Goal: Task Accomplishment & Management: Manage account settings

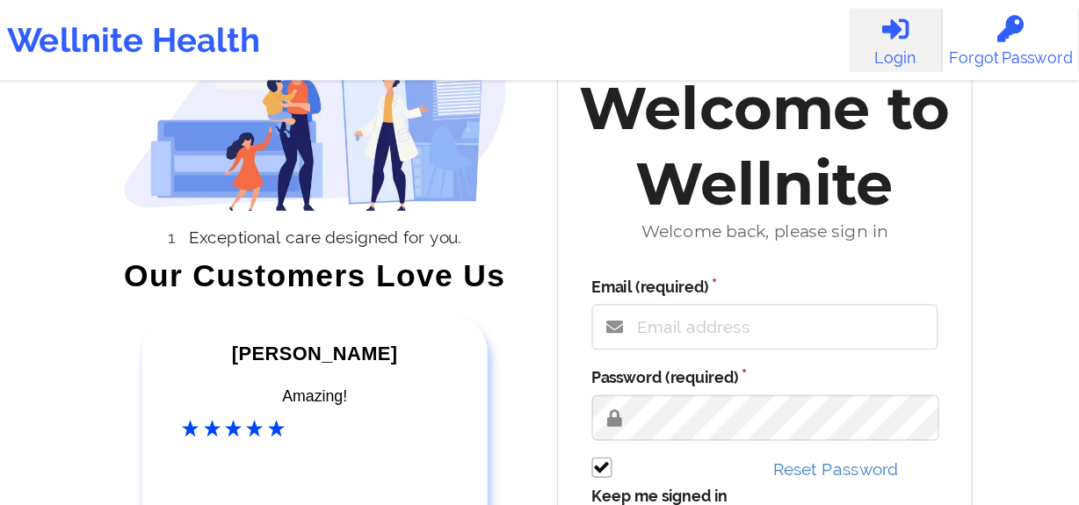
scroll to position [109, 0]
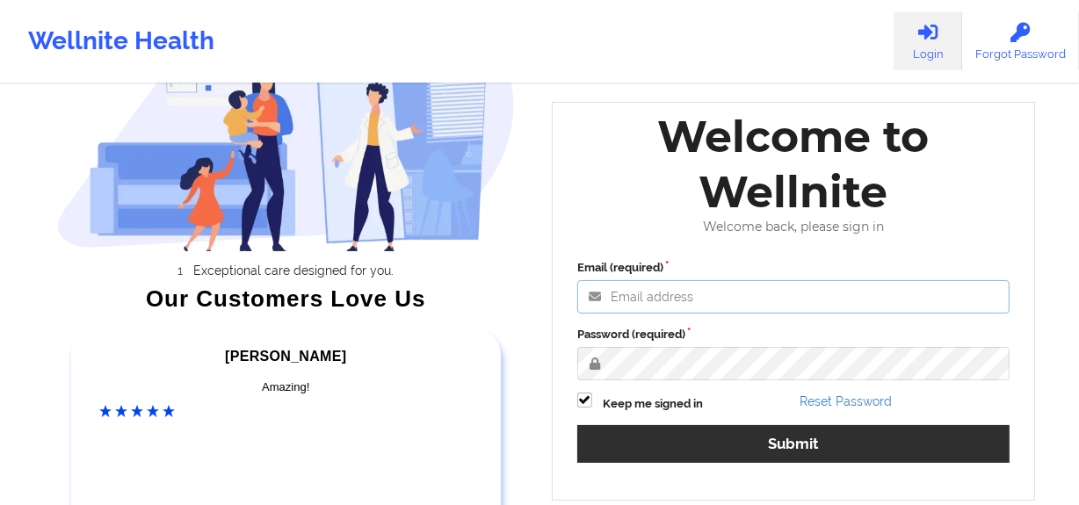
type input "[PERSON_NAME][EMAIL_ADDRESS][DOMAIN_NAME]"
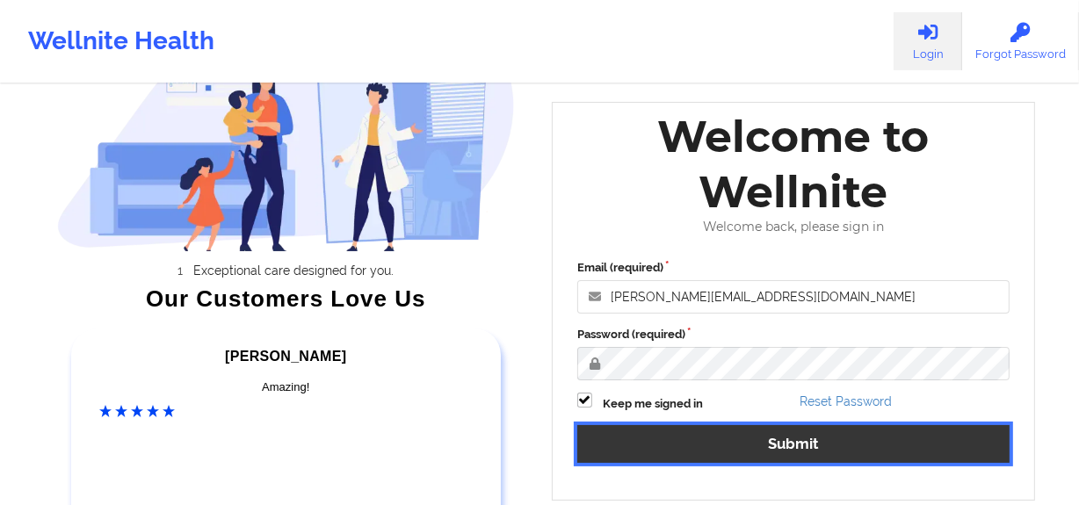
drag, startPoint x: 687, startPoint y: 458, endPoint x: 677, endPoint y: 403, distance: 55.3
click at [685, 315] on button "Submit" at bounding box center [793, 444] width 432 height 38
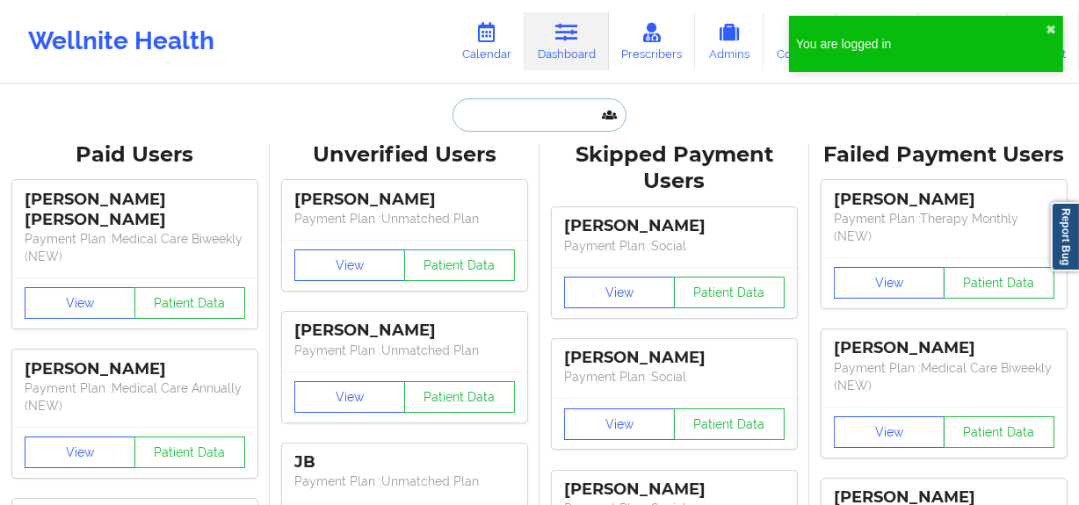
click at [538, 101] on input "text" at bounding box center [540, 114] width 174 height 33
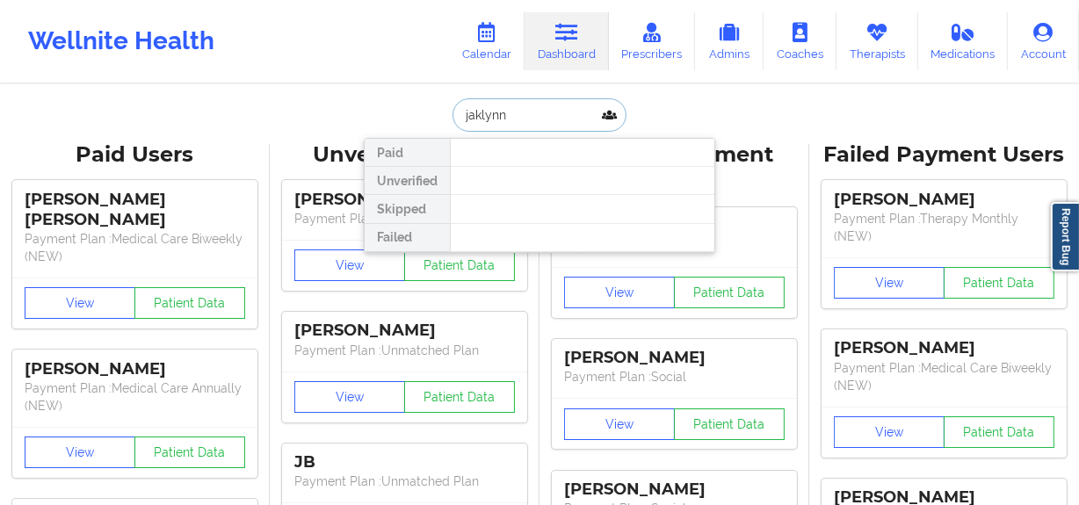
click at [468, 111] on input "jaklynn" at bounding box center [540, 114] width 174 height 33
type input "jaklynn"
click at [462, 62] on link "Calendar" at bounding box center [487, 41] width 76 height 58
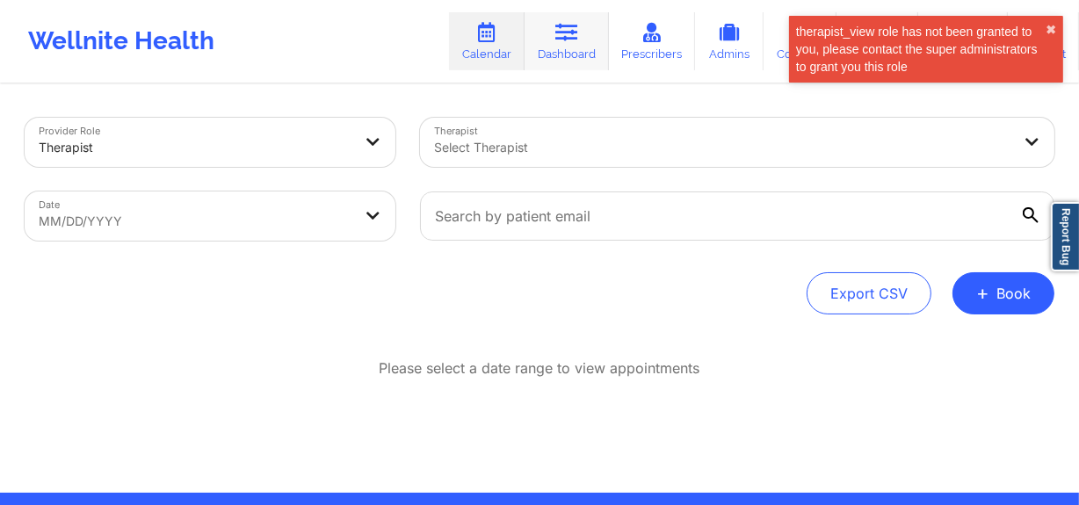
click at [537, 39] on link "Dashboard" at bounding box center [567, 41] width 84 height 58
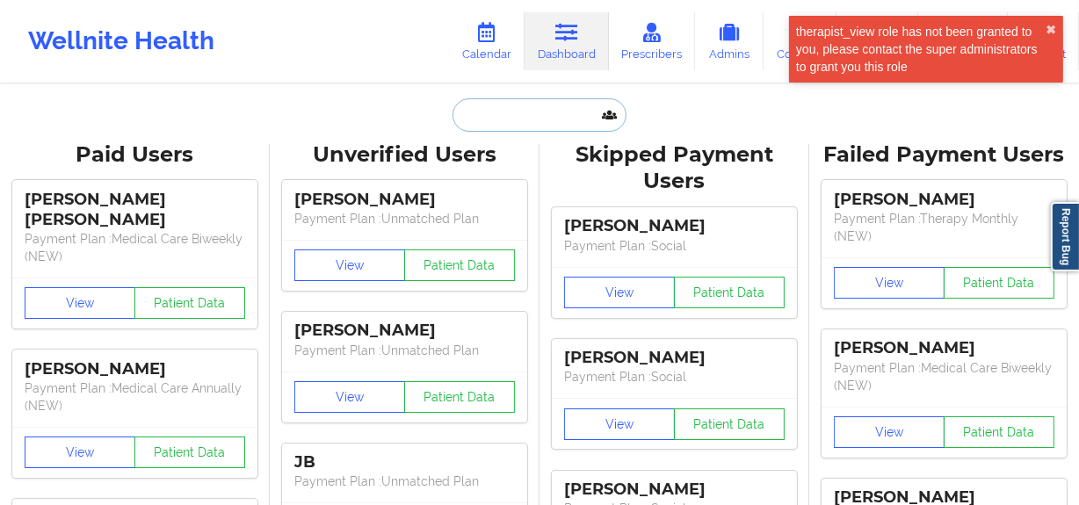
paste input "[PERSON_NAME]"
type input "[PERSON_NAME]"
click at [581, 120] on input "[PERSON_NAME]" at bounding box center [540, 114] width 174 height 33
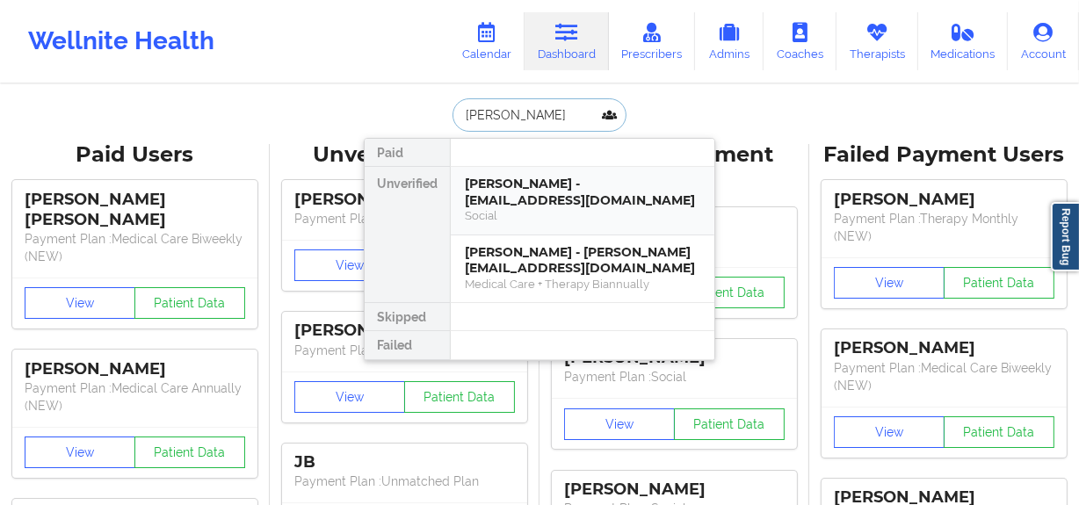
click at [532, 177] on div "[PERSON_NAME] - [EMAIL_ADDRESS][DOMAIN_NAME]" at bounding box center [582, 192] width 235 height 33
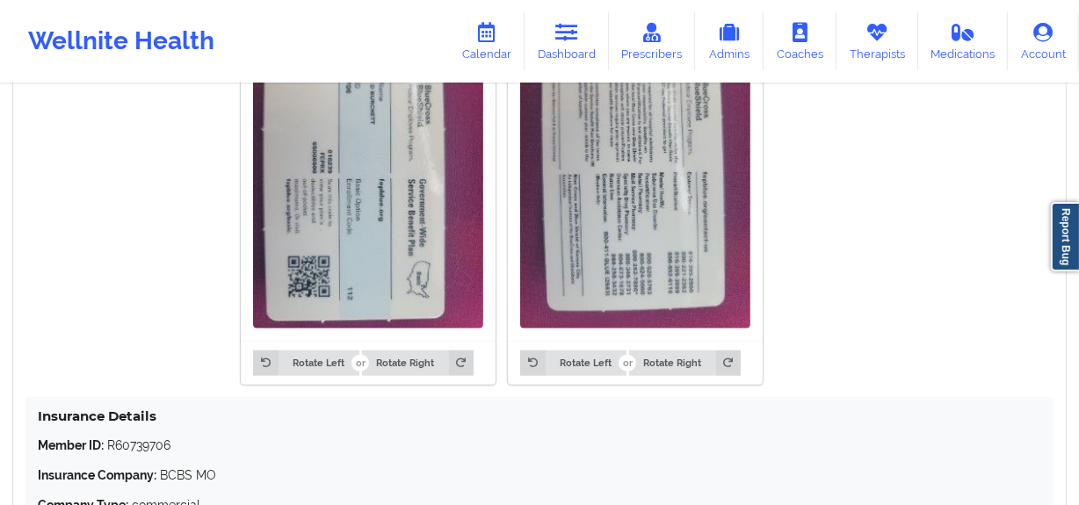
scroll to position [1532, 0]
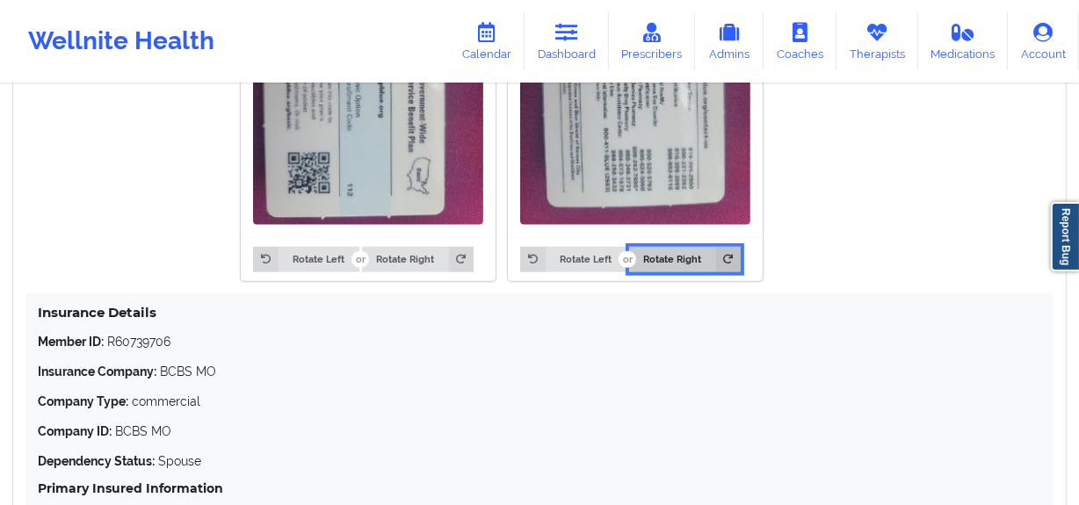
click at [644, 252] on button "Rotate Right" at bounding box center [685, 259] width 112 height 25
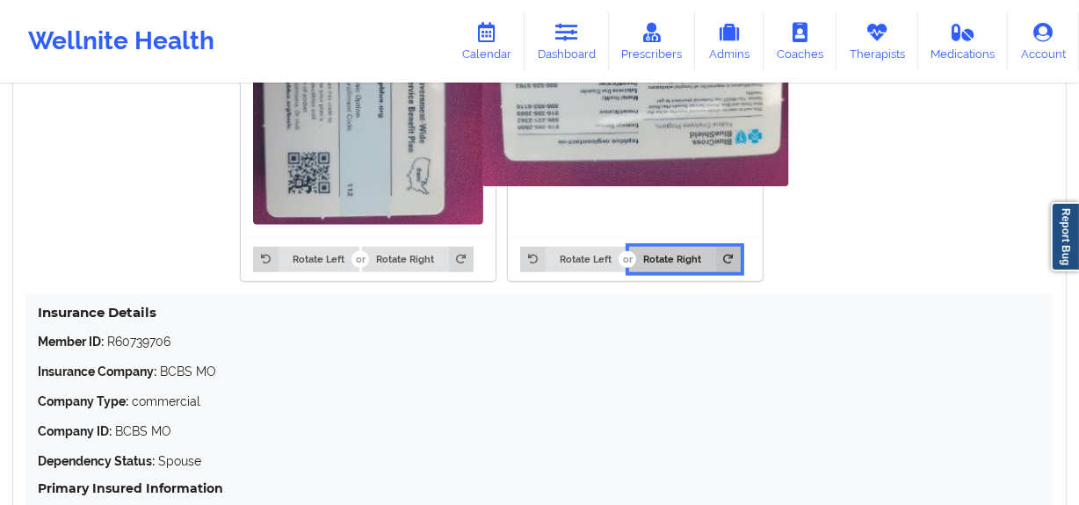
click at [644, 252] on button "Rotate Right" at bounding box center [685, 259] width 112 height 25
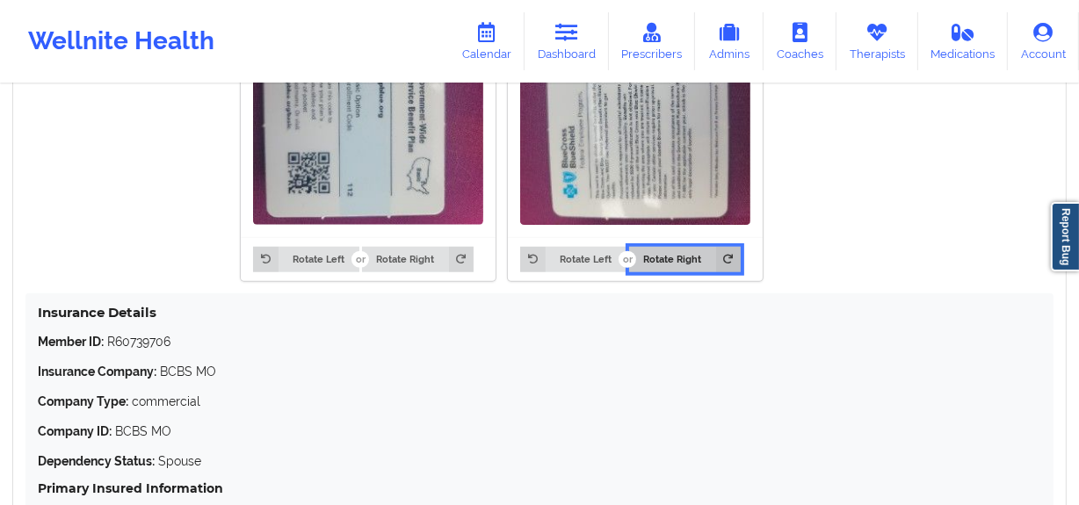
click at [644, 252] on button "Rotate Right" at bounding box center [685, 259] width 112 height 25
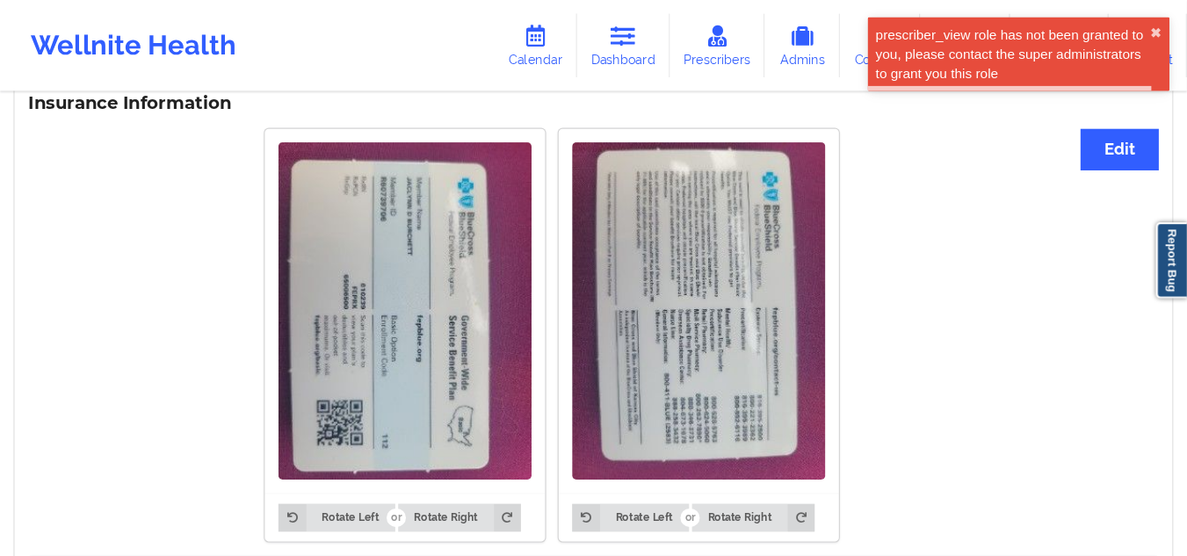
scroll to position [1322, 0]
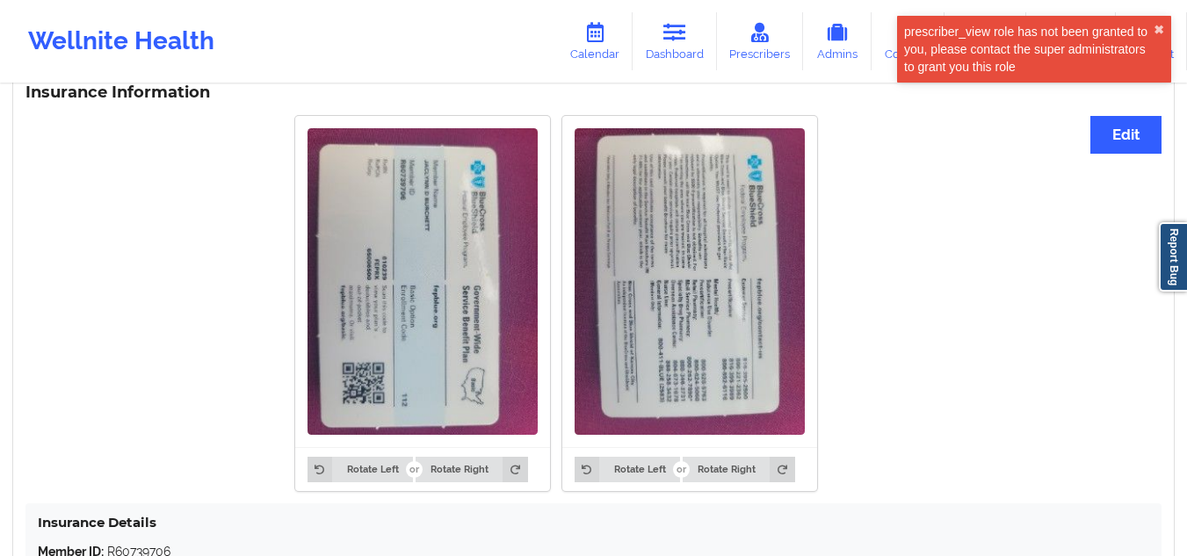
click at [528, 315] on div "Rotate Left Rotate Right" at bounding box center [422, 469] width 255 height 44
click at [514, 315] on icon at bounding box center [515, 469] width 25 height 25
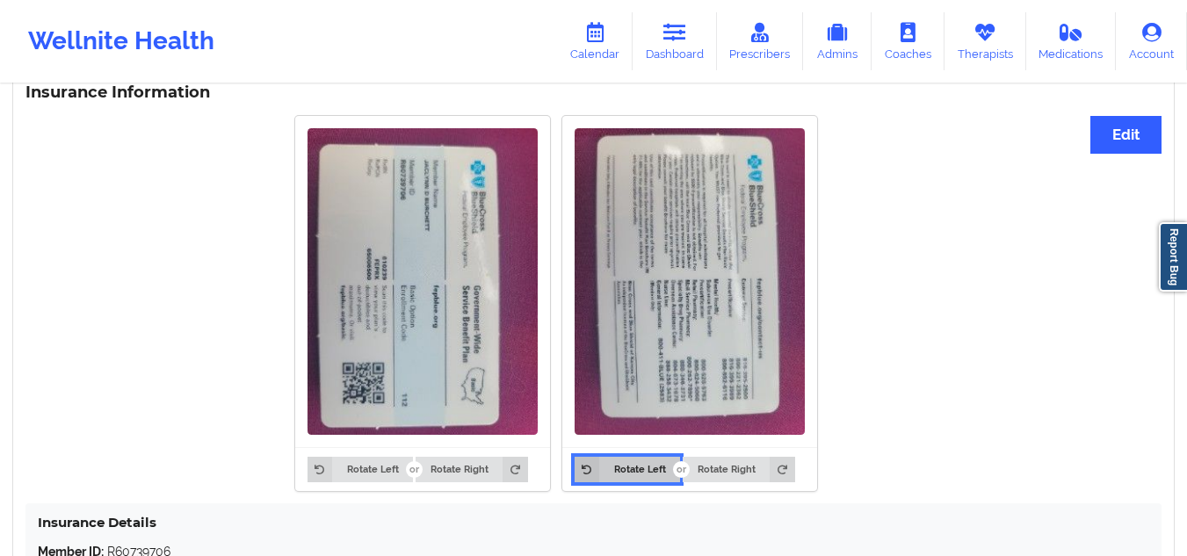
click at [586, 315] on icon at bounding box center [587, 469] width 25 height 25
